Goal: Information Seeking & Learning: Learn about a topic

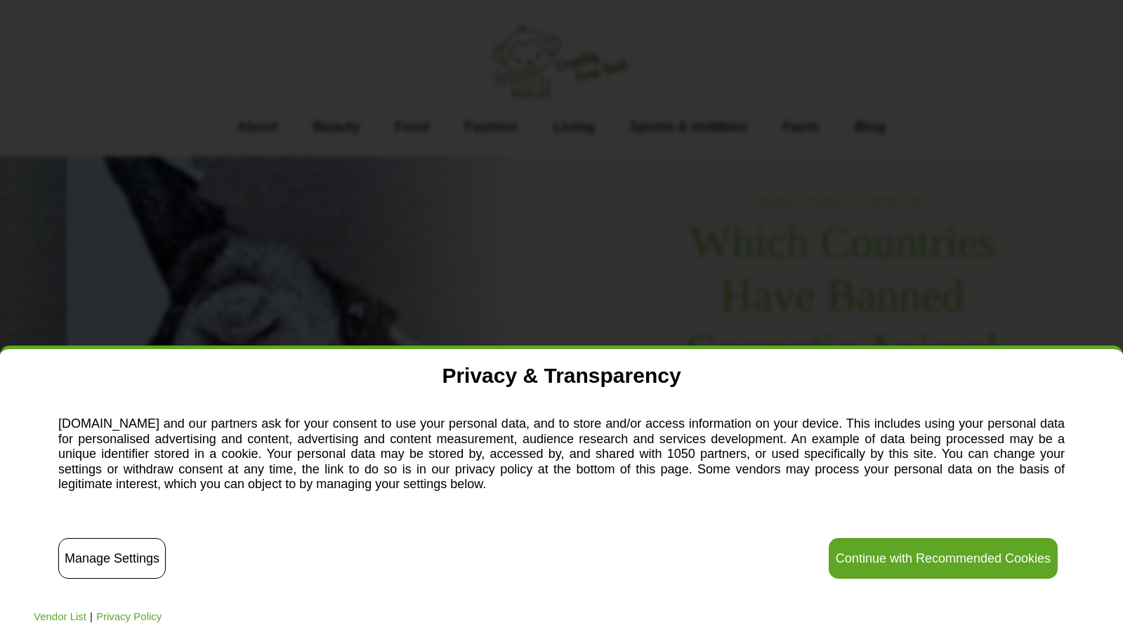
click at [931, 552] on button "Continue with Recommended Cookies" at bounding box center [942, 558] width 229 height 41
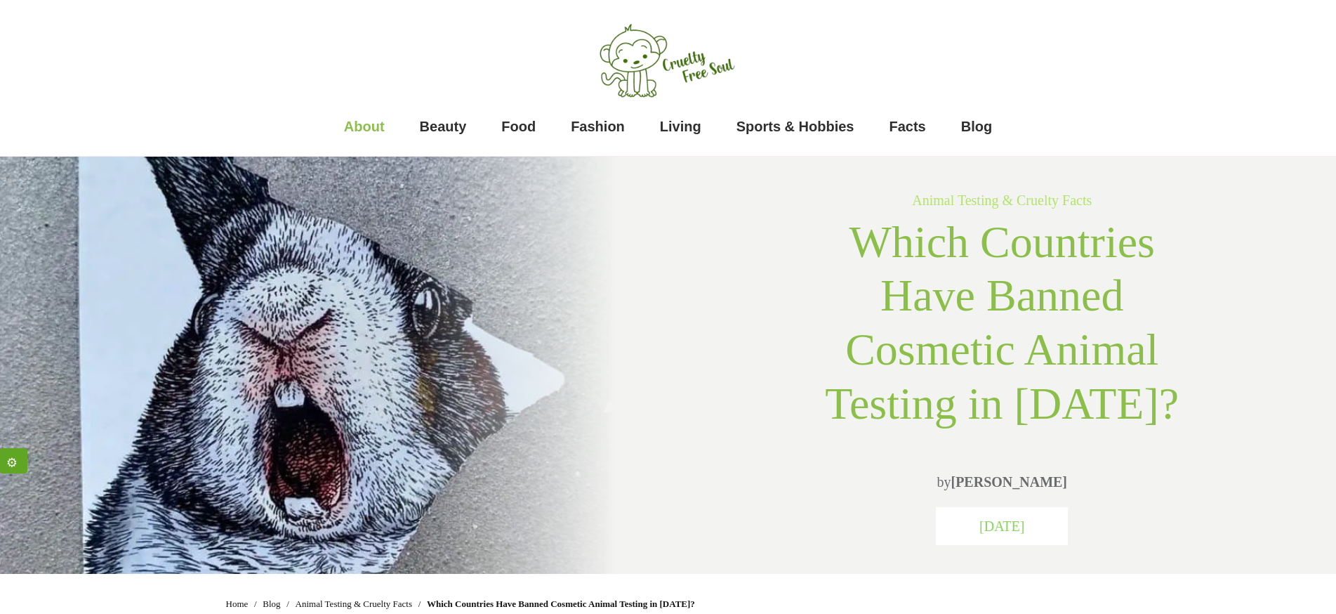
click at [371, 136] on span "About" at bounding box center [364, 126] width 41 height 28
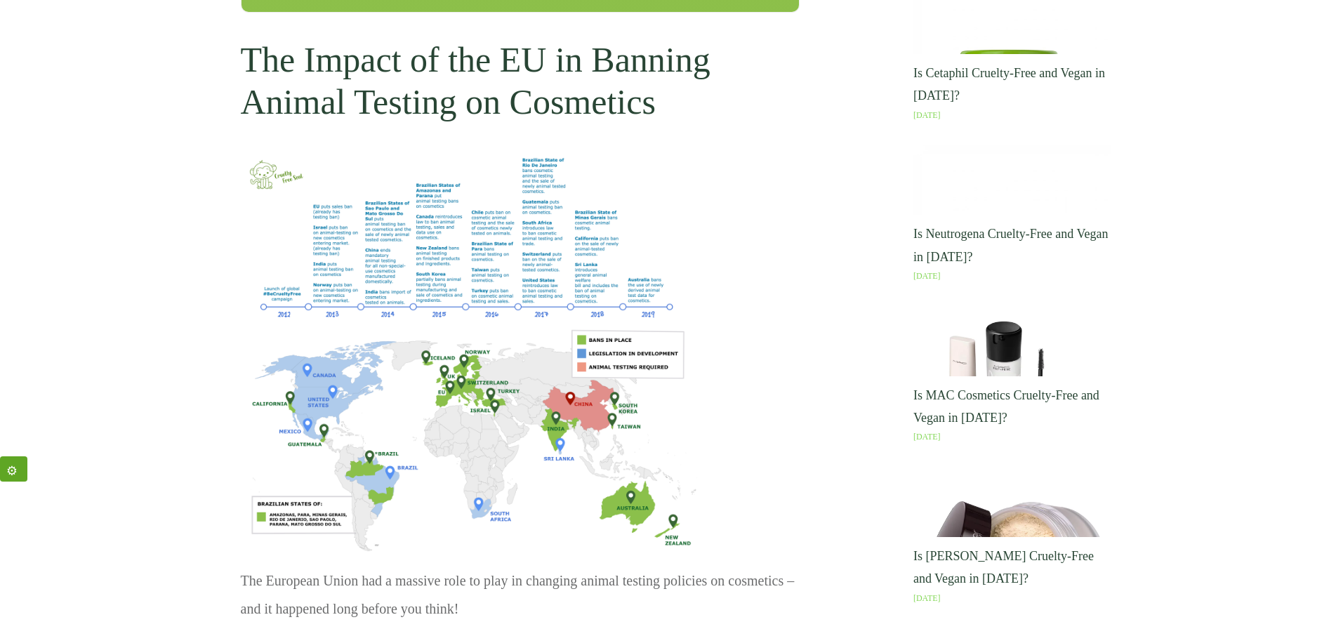
scroll to position [1007, 0]
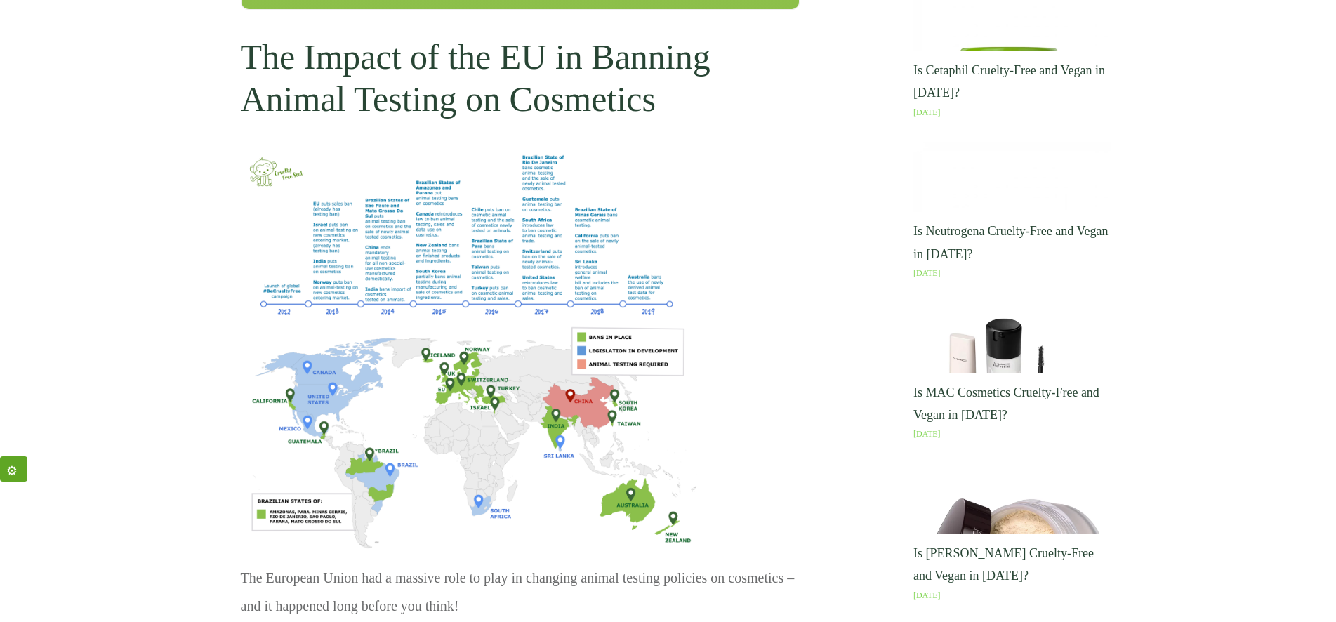
scroll to position [1015, 0]
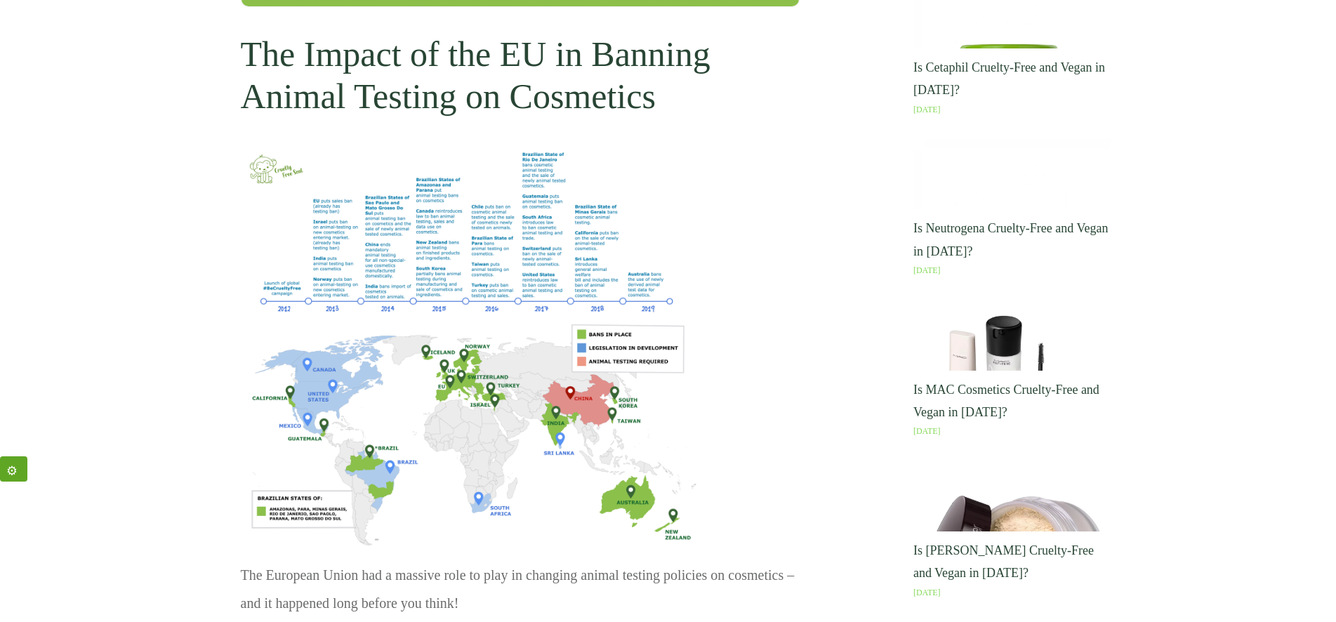
click at [385, 416] on img at bounding box center [471, 346] width 462 height 400
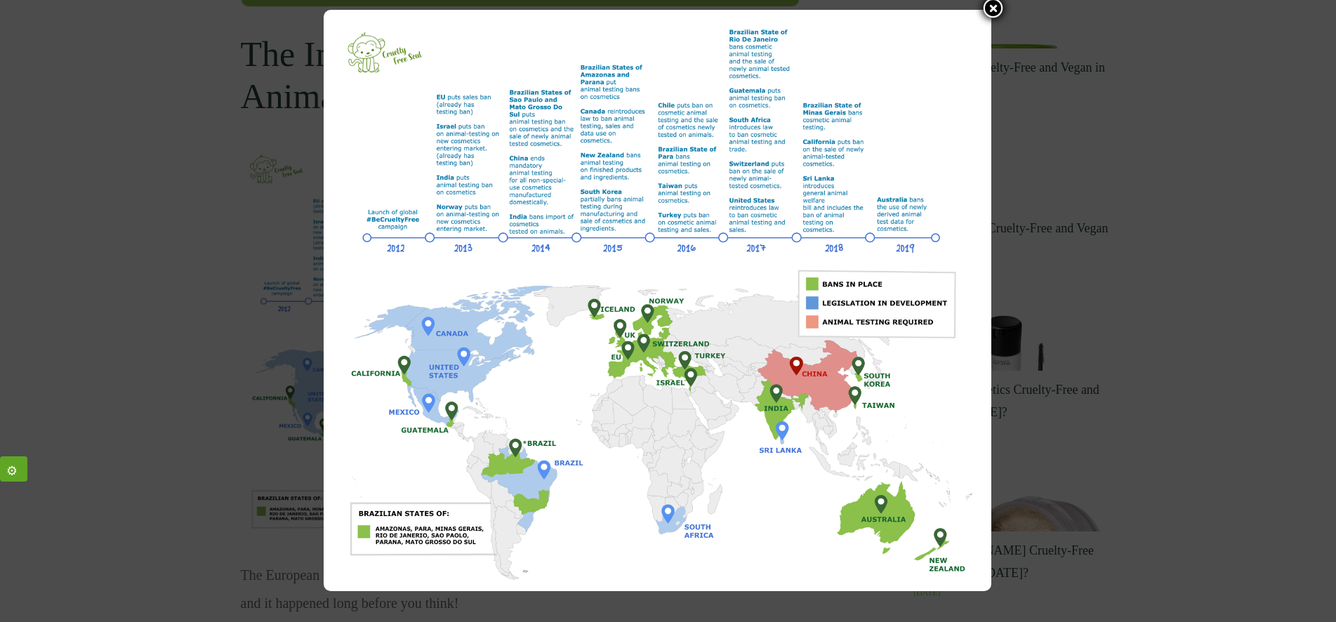
click at [993, 8] on icon at bounding box center [993, 8] width 8 height 8
